Goal: Task Accomplishment & Management: Manage account settings

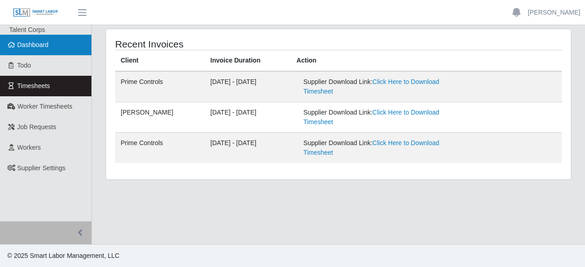
click at [31, 41] on span "Dashboard" at bounding box center [33, 44] width 32 height 7
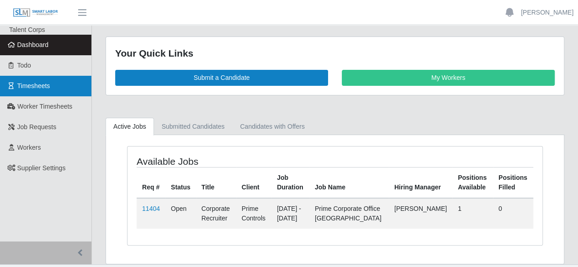
click at [37, 86] on span "Timesheets" at bounding box center [33, 85] width 33 height 7
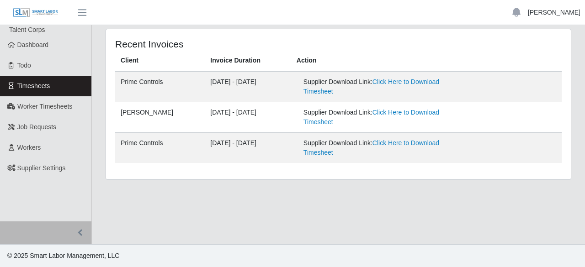
drag, startPoint x: 550, startPoint y: 16, endPoint x: 541, endPoint y: 23, distance: 11.2
click at [550, 16] on link "[PERSON_NAME]" at bounding box center [554, 13] width 53 height 10
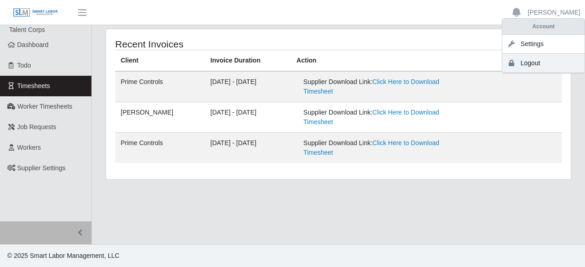
click at [532, 64] on link "Logout" at bounding box center [543, 63] width 82 height 19
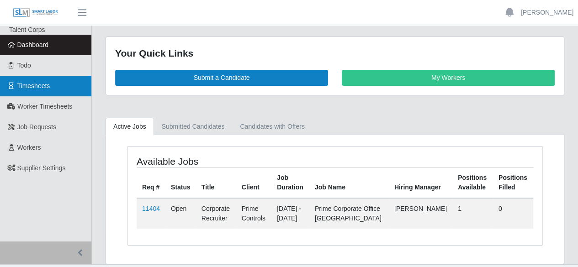
click at [60, 96] on link "Timesheets" at bounding box center [45, 86] width 91 height 21
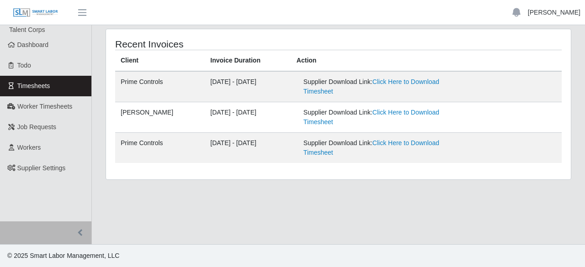
click at [556, 13] on link "[PERSON_NAME]" at bounding box center [554, 13] width 53 height 10
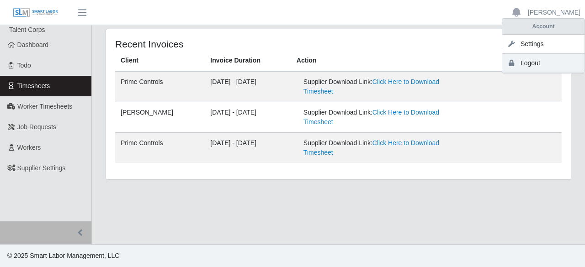
click at [525, 64] on link "Logout" at bounding box center [543, 63] width 82 height 19
